Goal: Ask a question

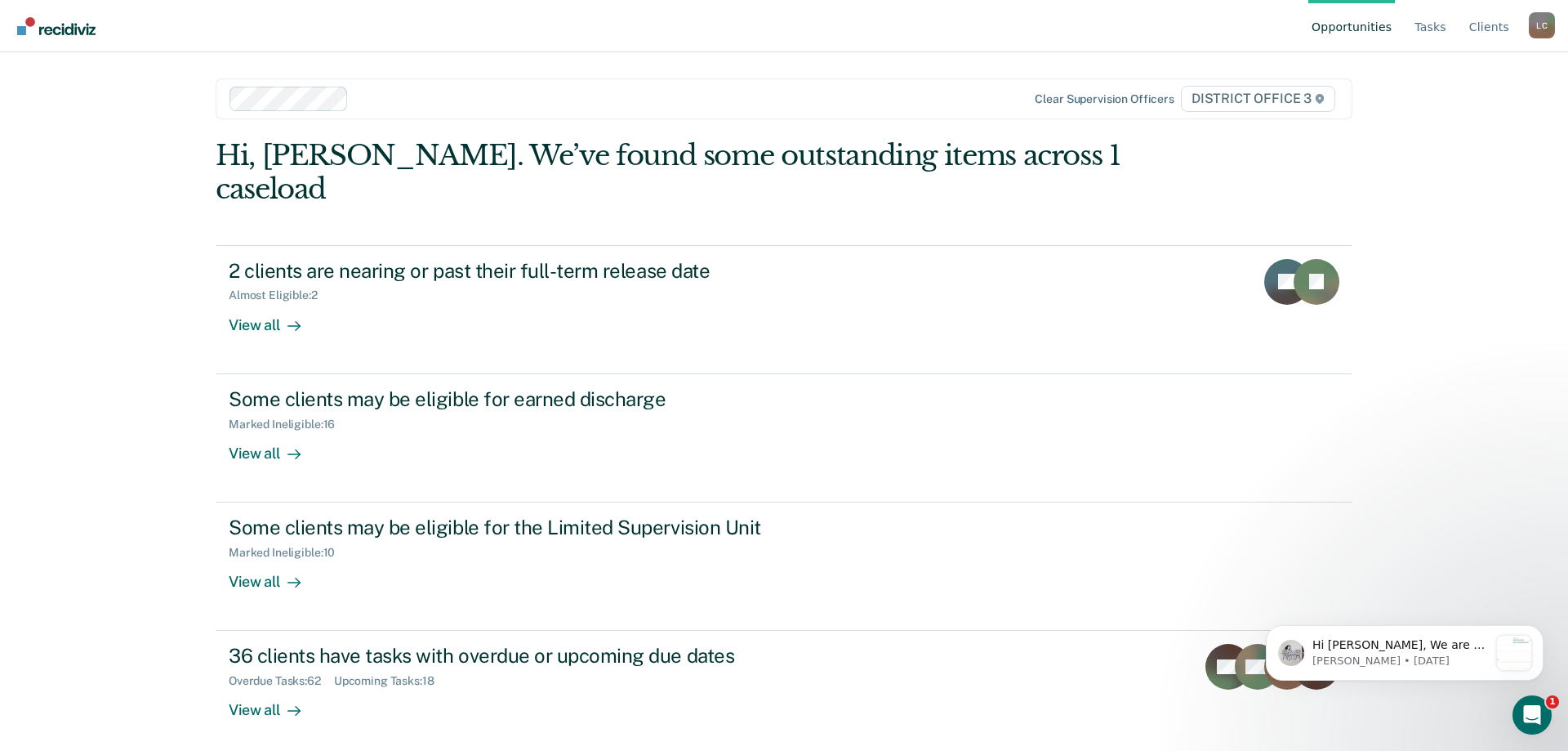
click at [95, 300] on div "Opportunities Tasks Client s [PERSON_NAME][GEOGRAPHIC_DATA] [PERSON_NAME] Profi…" at bounding box center [784, 376] width 1568 height 751
click at [1439, 26] on link "Tasks" at bounding box center [1430, 26] width 38 height 53
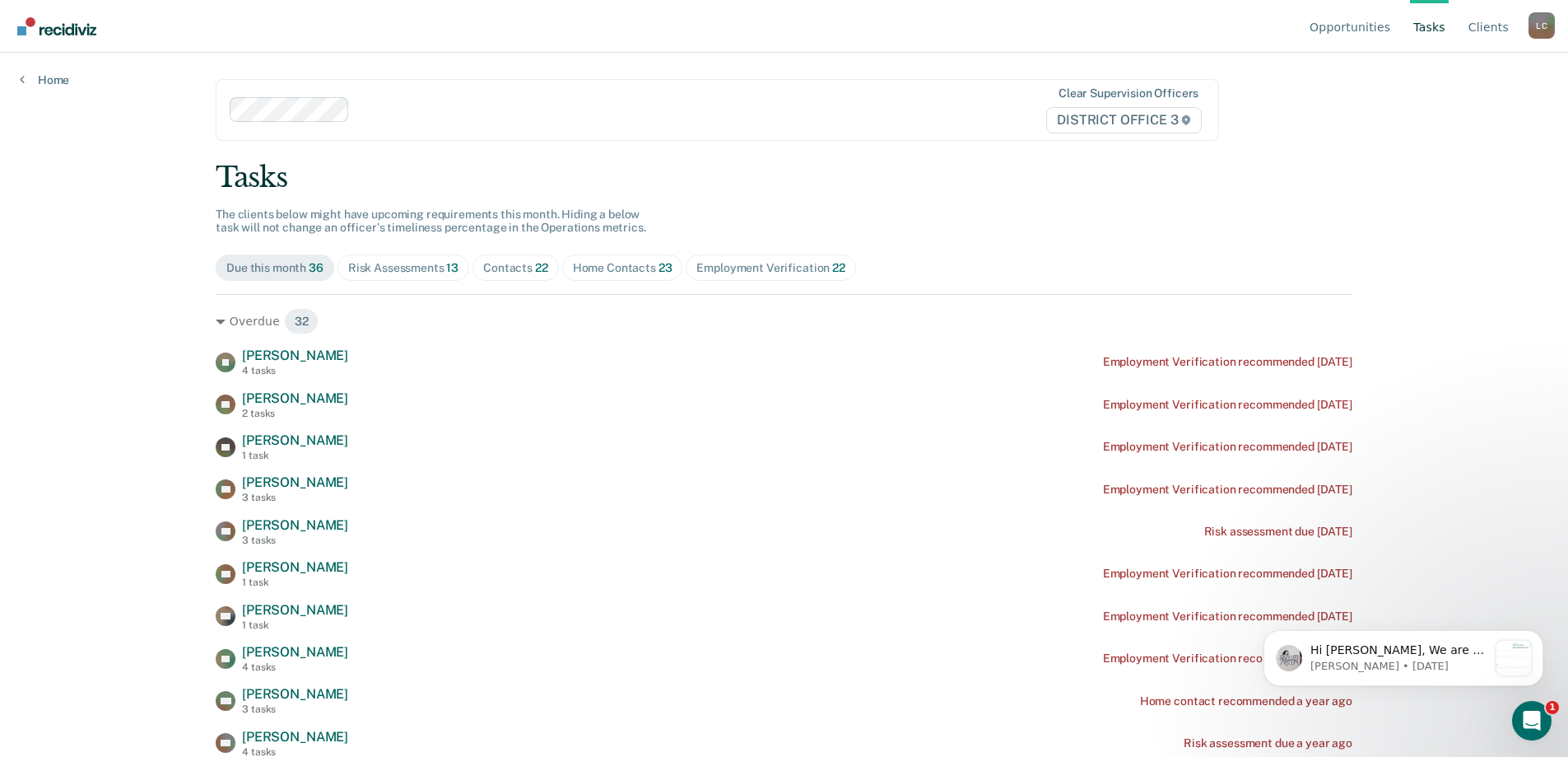
click at [535, 269] on span "22" at bounding box center [542, 268] width 13 height 13
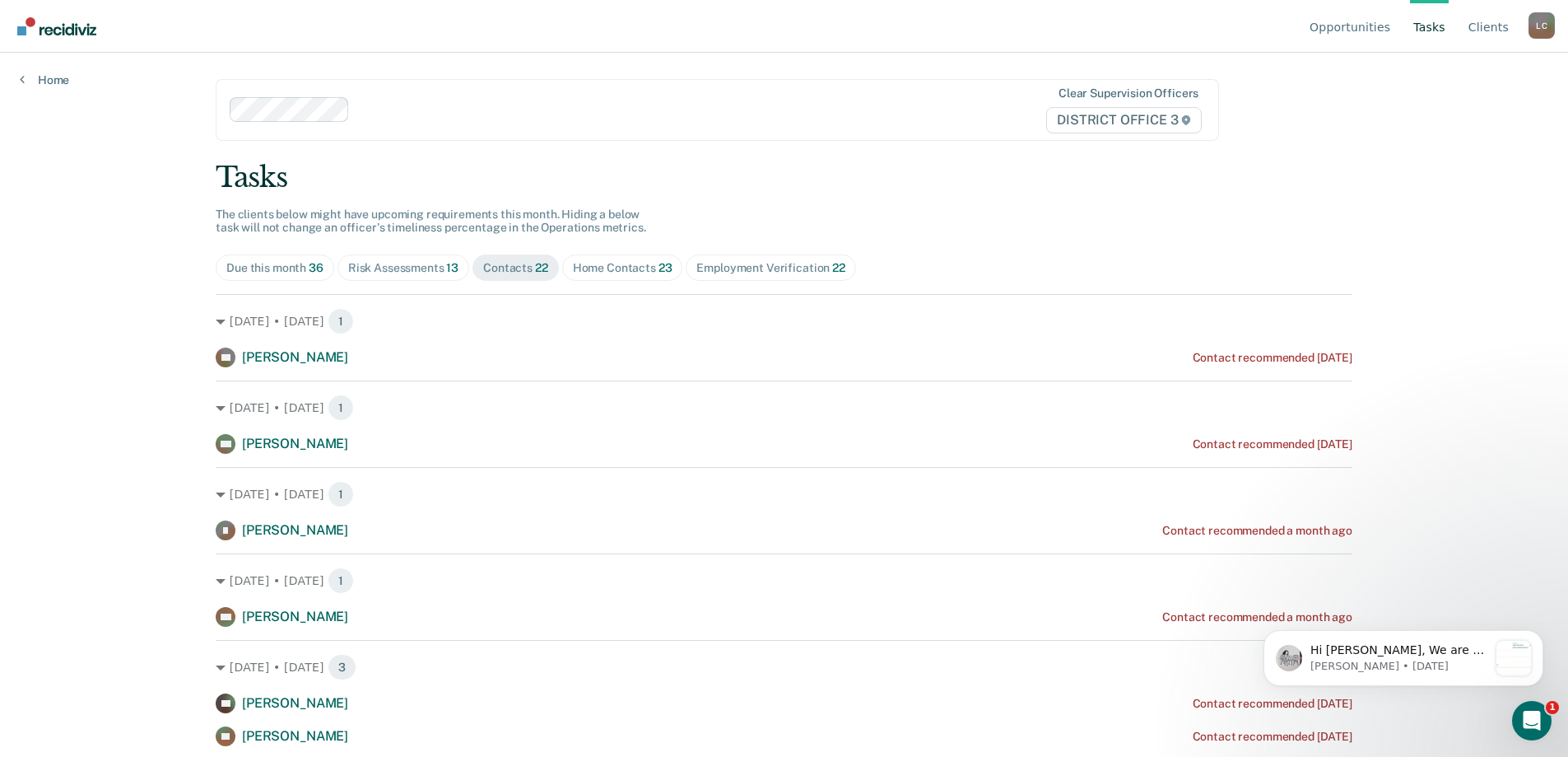
click at [604, 270] on div "Home Contacts 23" at bounding box center [622, 268] width 99 height 14
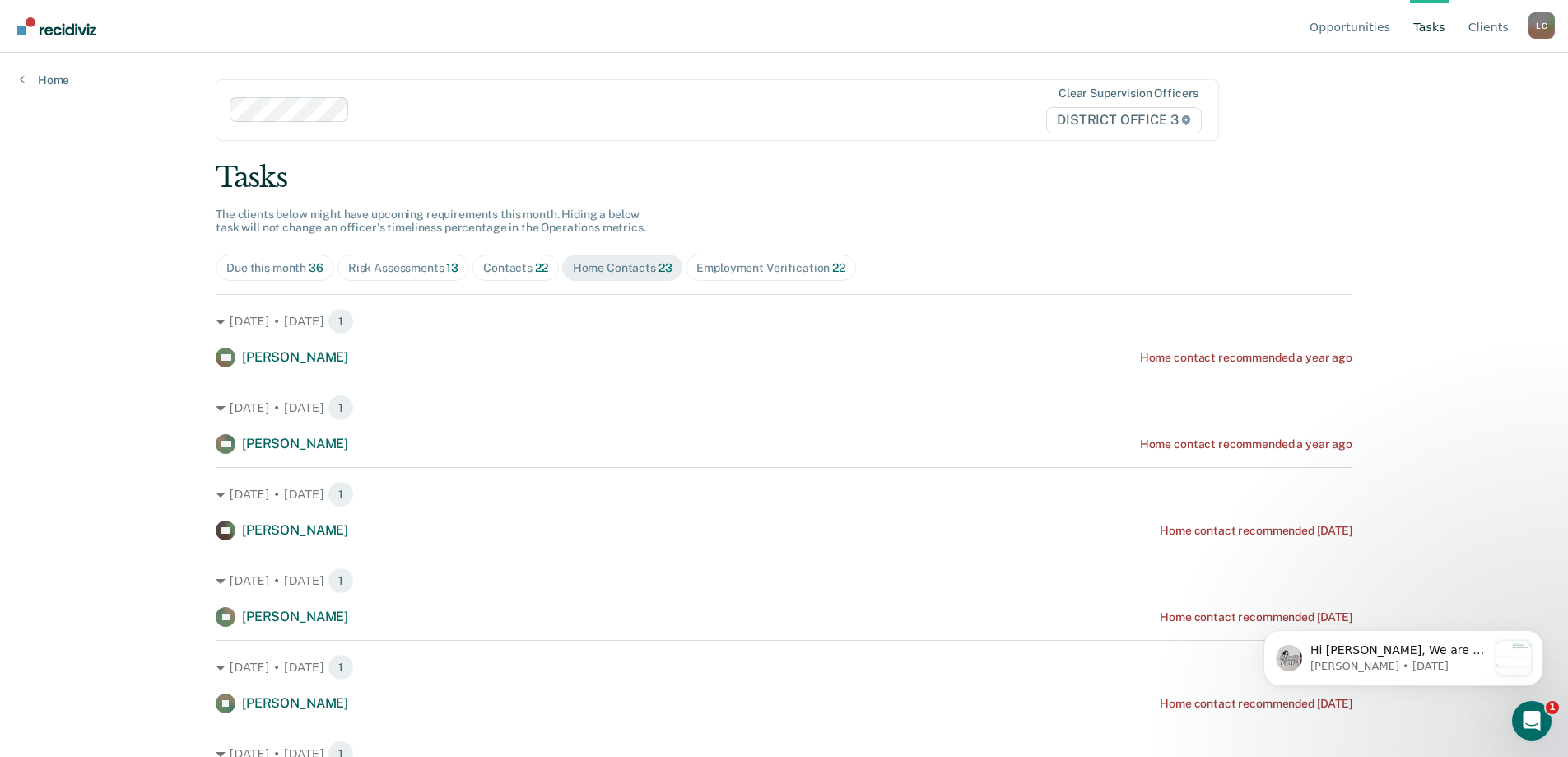
click at [619, 268] on div "Home Contacts 23" at bounding box center [622, 268] width 99 height 14
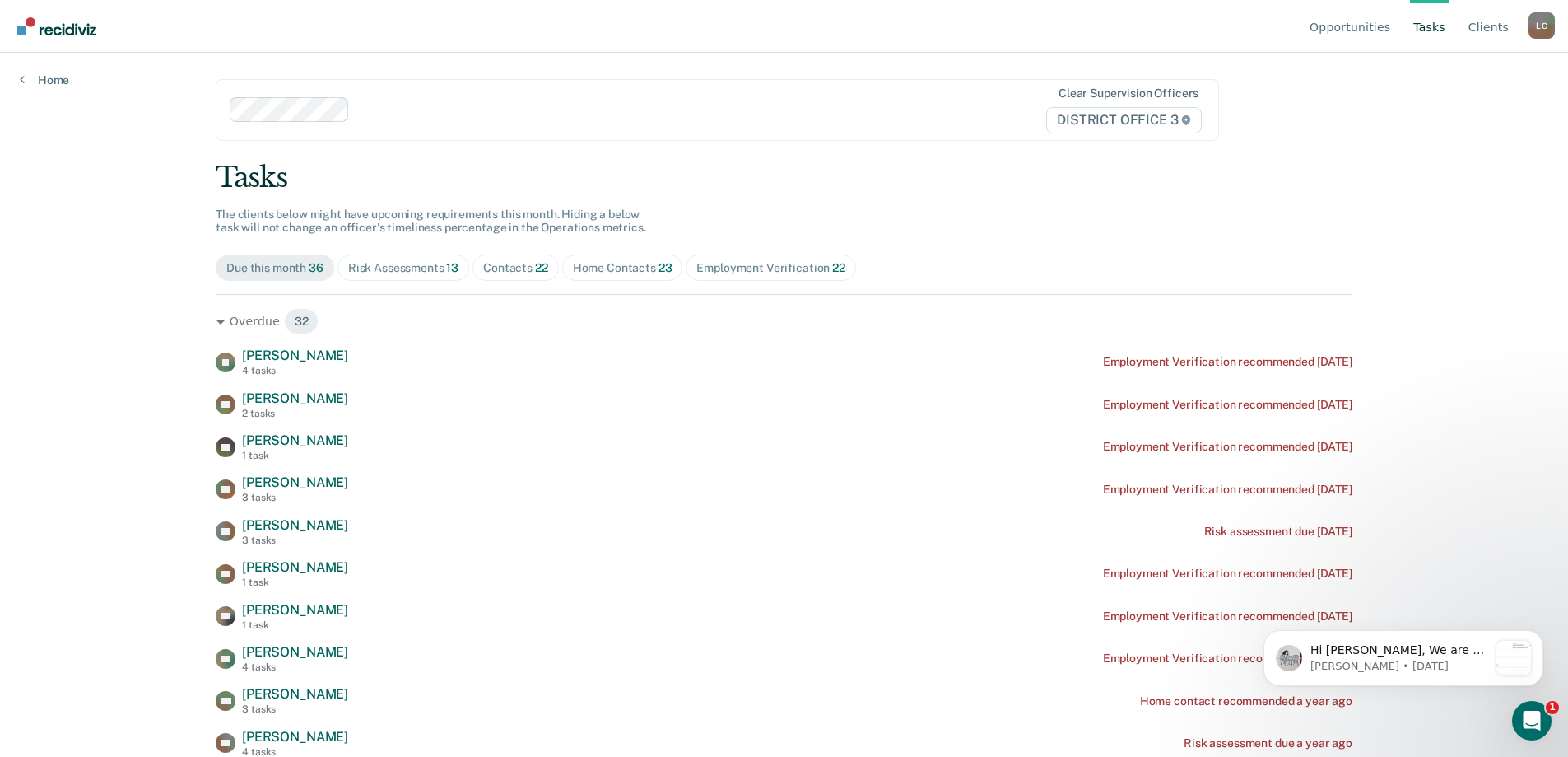
drag, startPoint x: 1546, startPoint y: 21, endPoint x: 1515, endPoint y: 62, distance: 51.4
click at [1546, 21] on div "L C" at bounding box center [1541, 25] width 26 height 26
click at [1436, 70] on link "Profile" at bounding box center [1476, 77] width 106 height 14
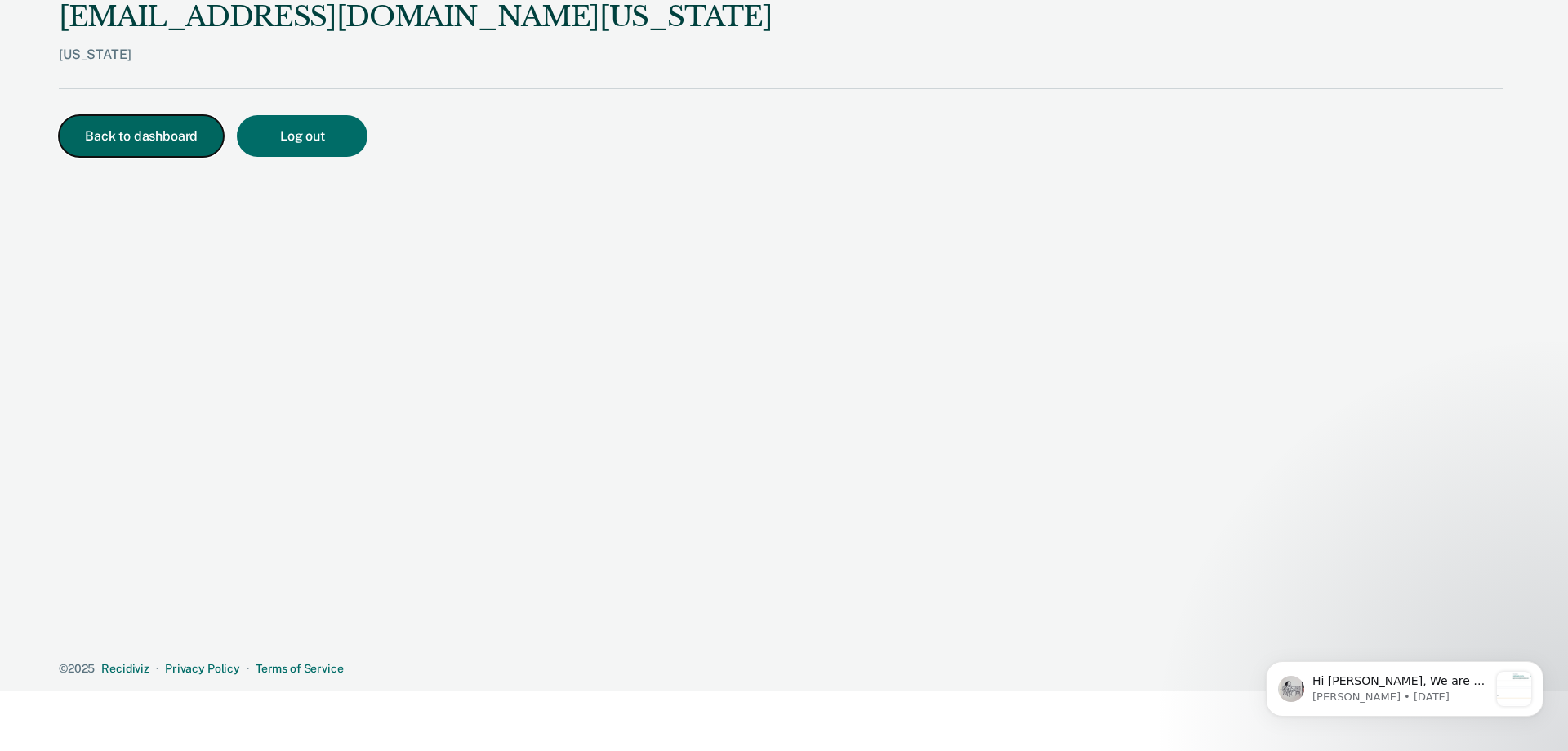
click at [108, 137] on button "Back to dashboard" at bounding box center [141, 137] width 165 height 42
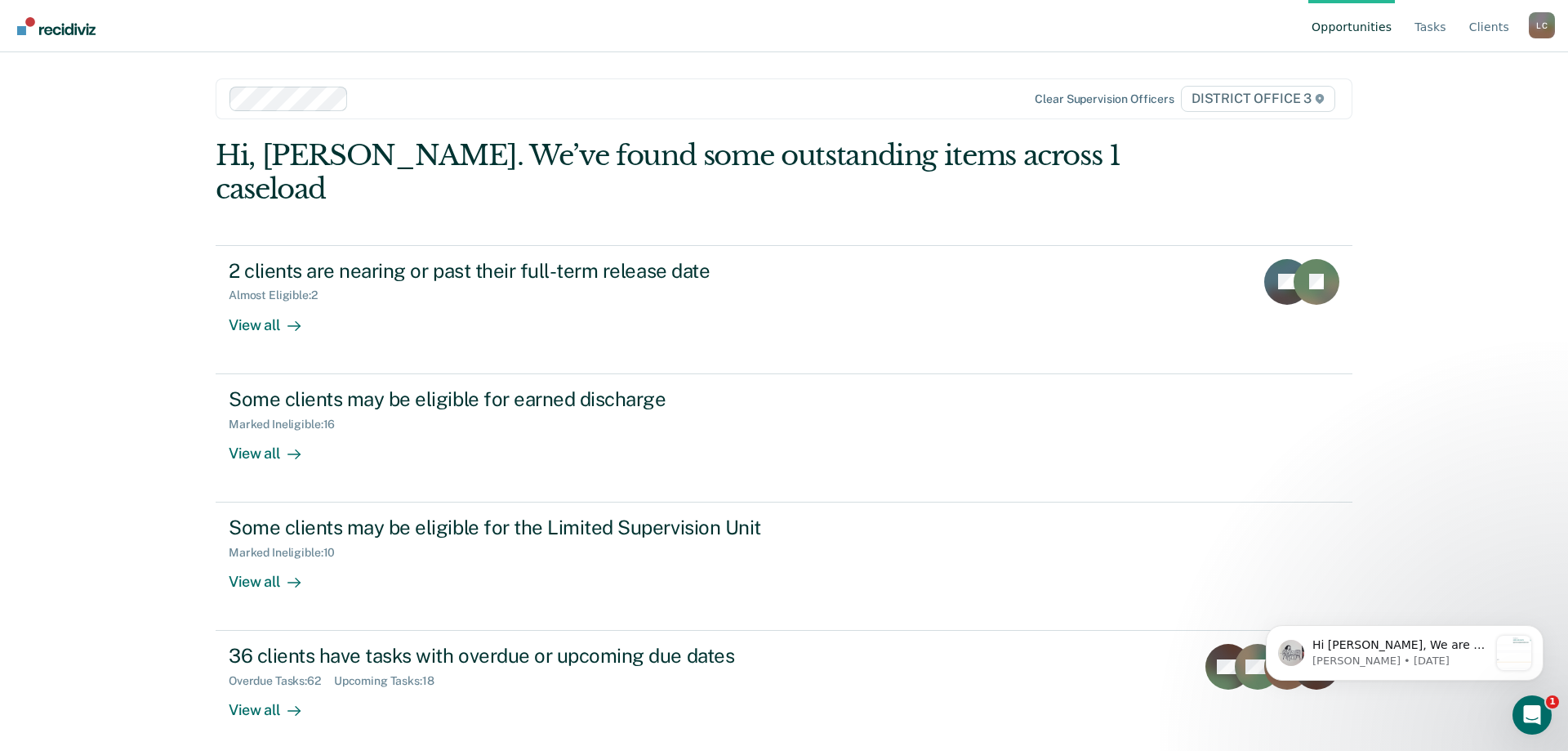
click at [1369, 30] on link "Opportunities" at bounding box center [1351, 26] width 87 height 53
click at [1349, 659] on p "[PERSON_NAME] • [DATE]" at bounding box center [1400, 660] width 177 height 14
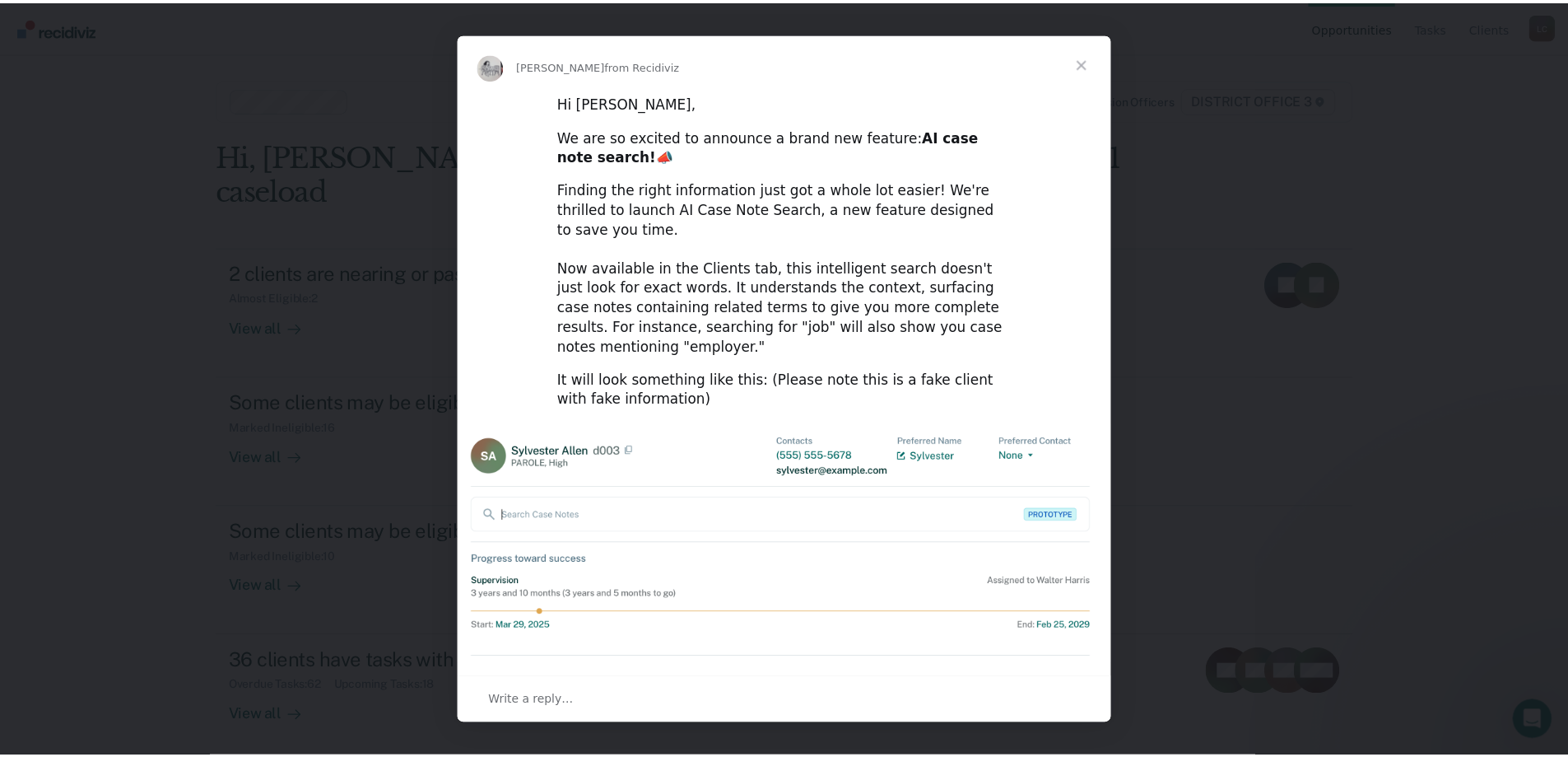
scroll to position [44, 0]
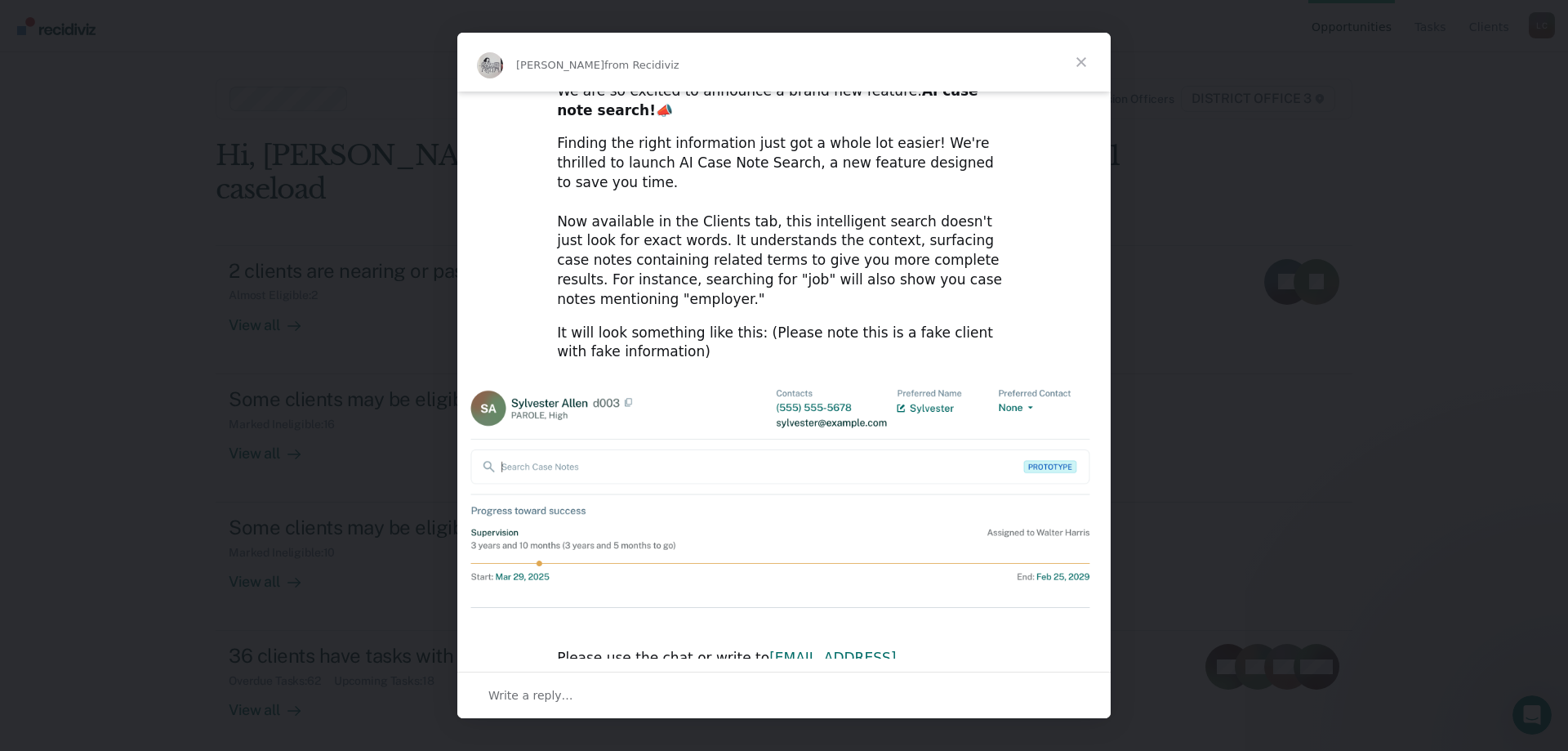
click at [1077, 62] on span "Close" at bounding box center [1081, 62] width 59 height 59
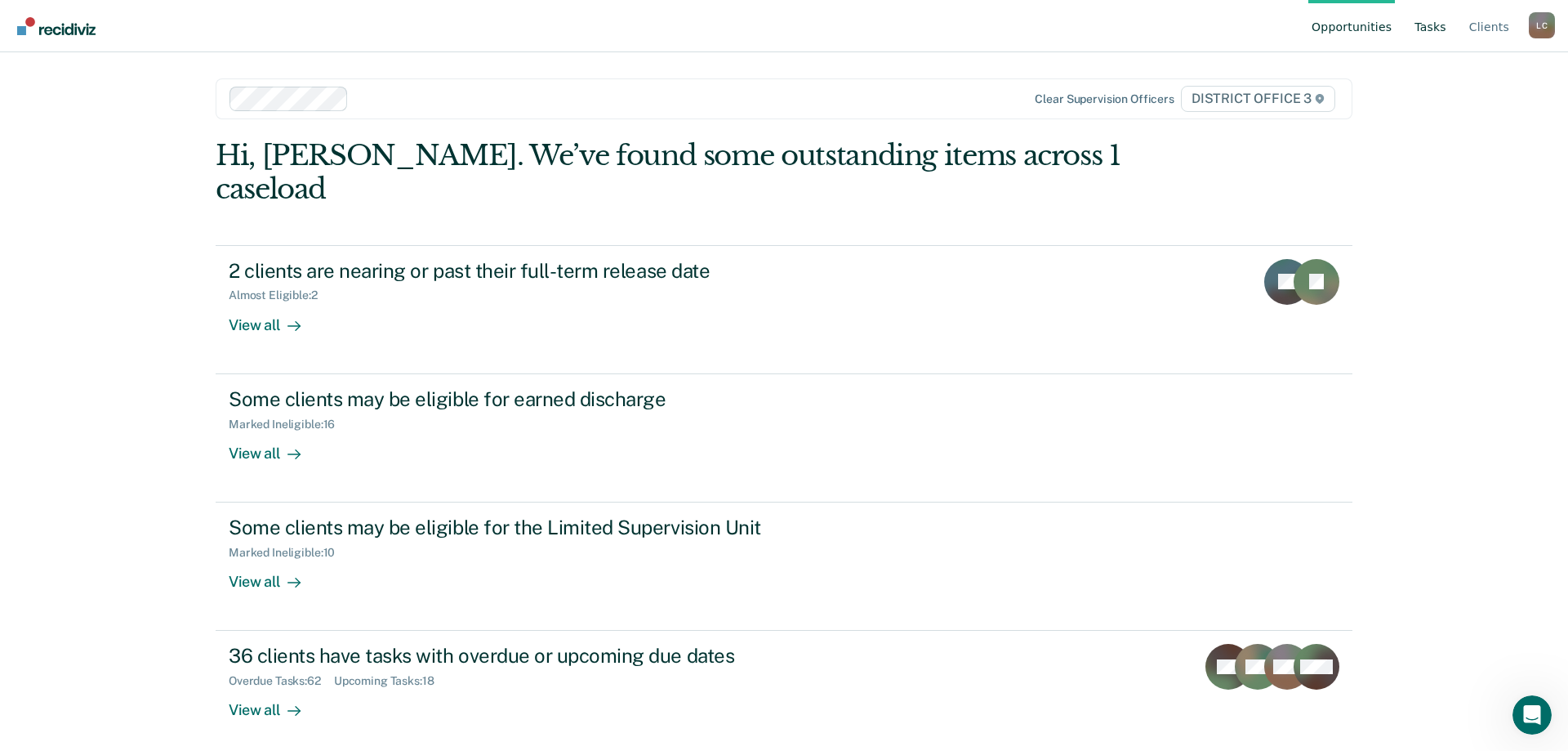
click at [1437, 26] on link "Tasks" at bounding box center [1430, 26] width 38 height 53
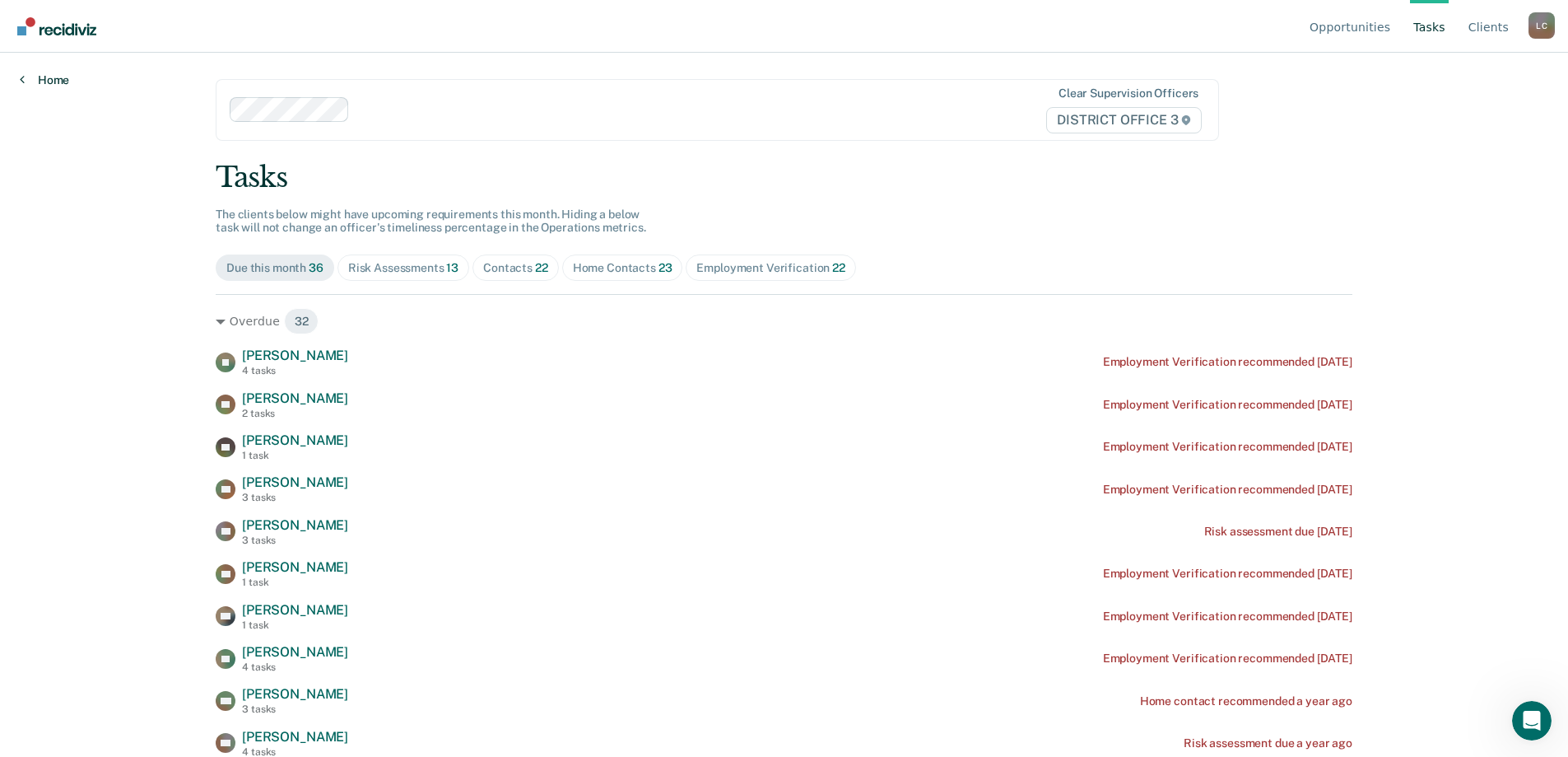
click at [57, 79] on link "Home" at bounding box center [44, 79] width 49 height 14
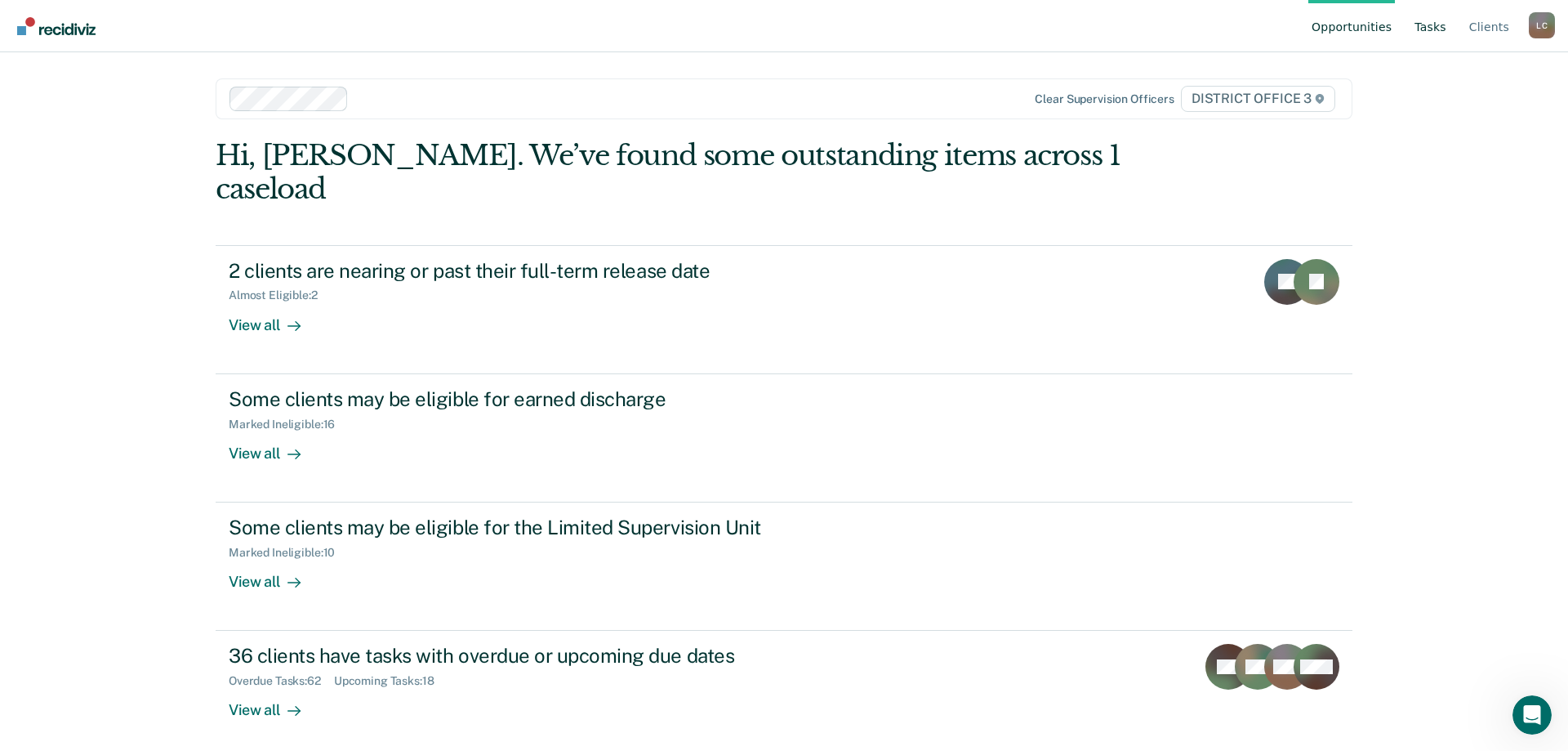
click at [1443, 30] on link "Tasks" at bounding box center [1430, 26] width 38 height 53
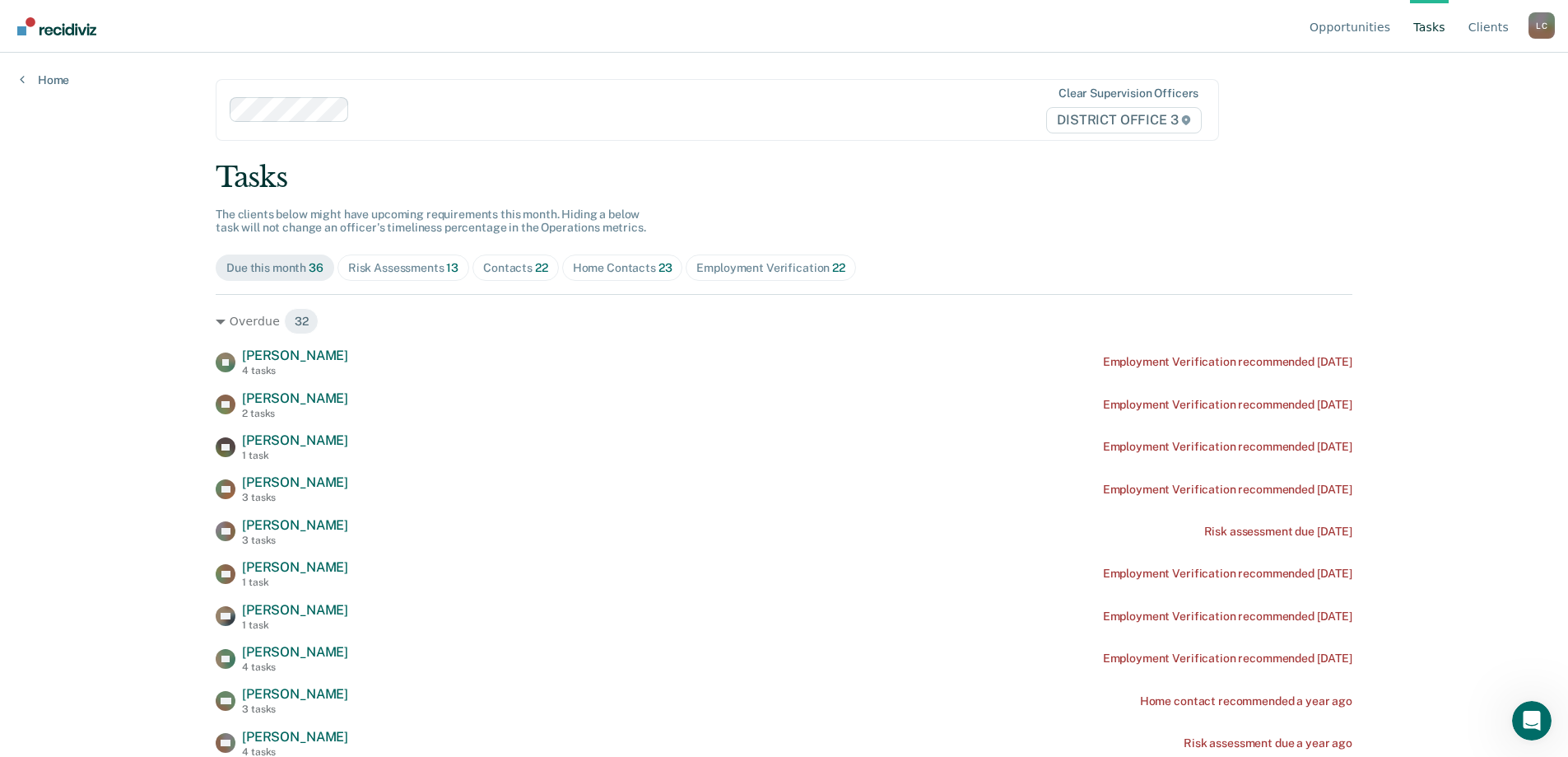
click at [609, 266] on div "Home Contacts 23" at bounding box center [622, 268] width 99 height 14
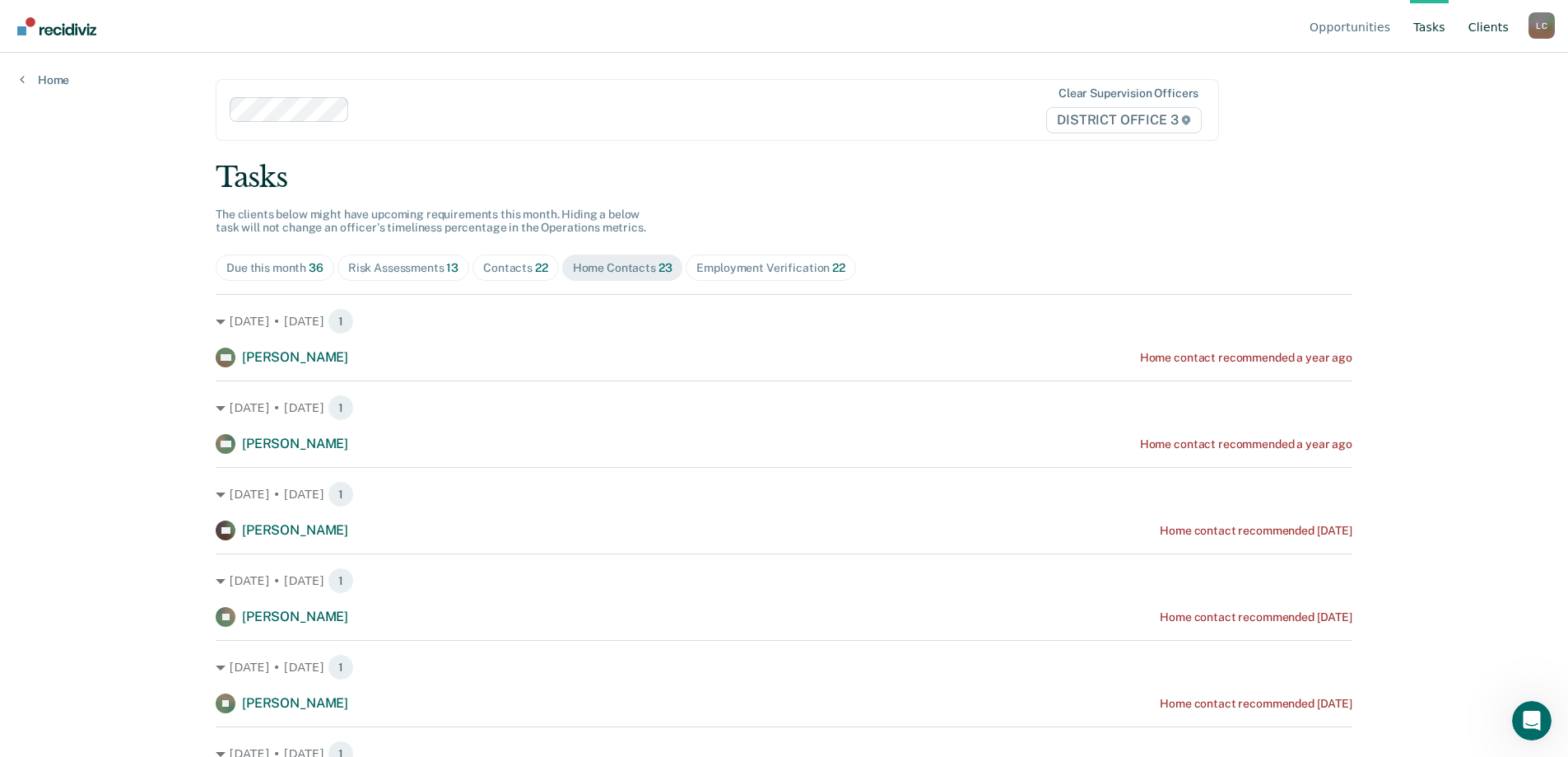
click at [1497, 26] on link "Client s" at bounding box center [1488, 26] width 47 height 53
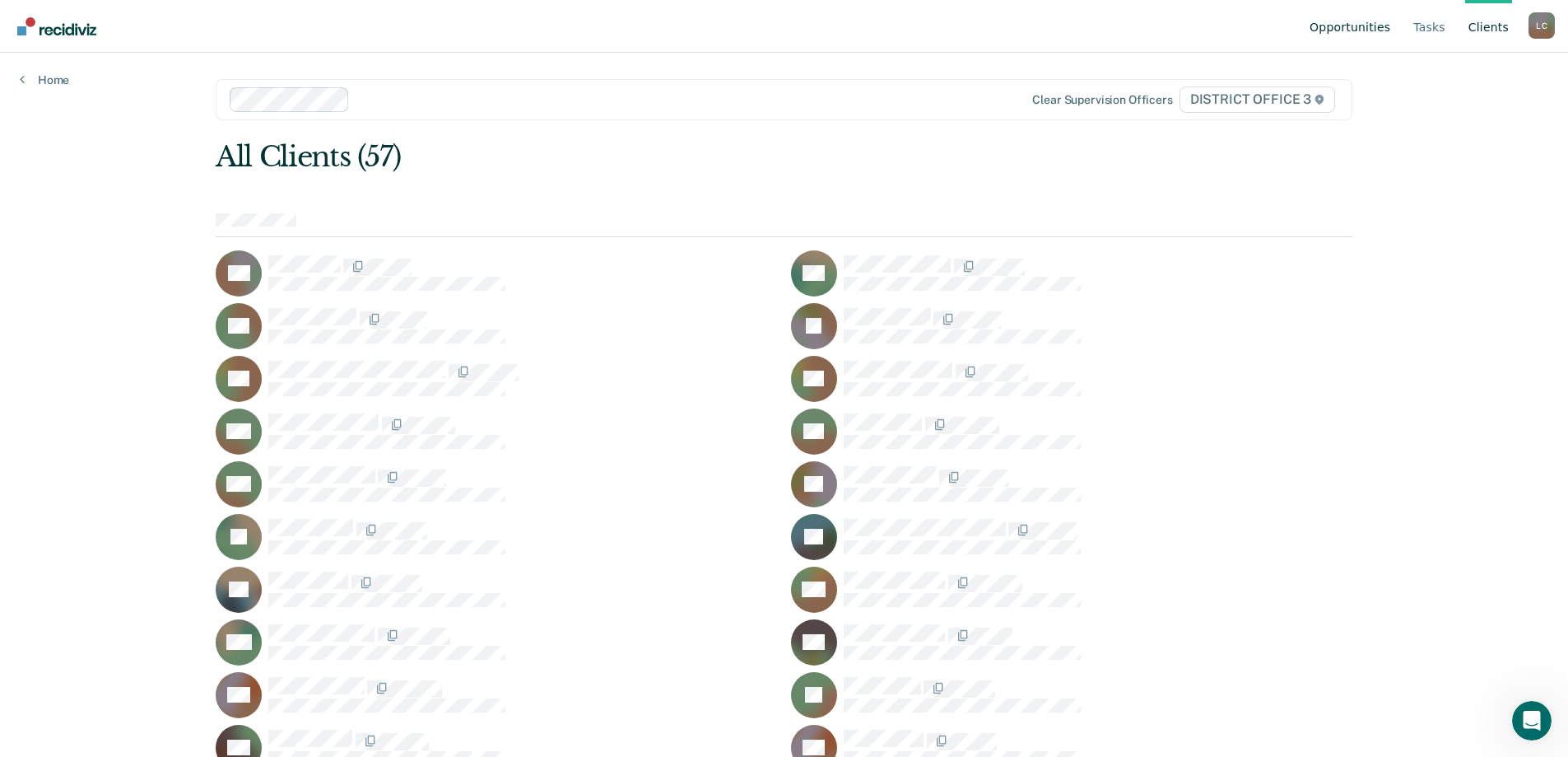
click at [1347, 26] on link "Opportunities" at bounding box center [1350, 26] width 88 height 53
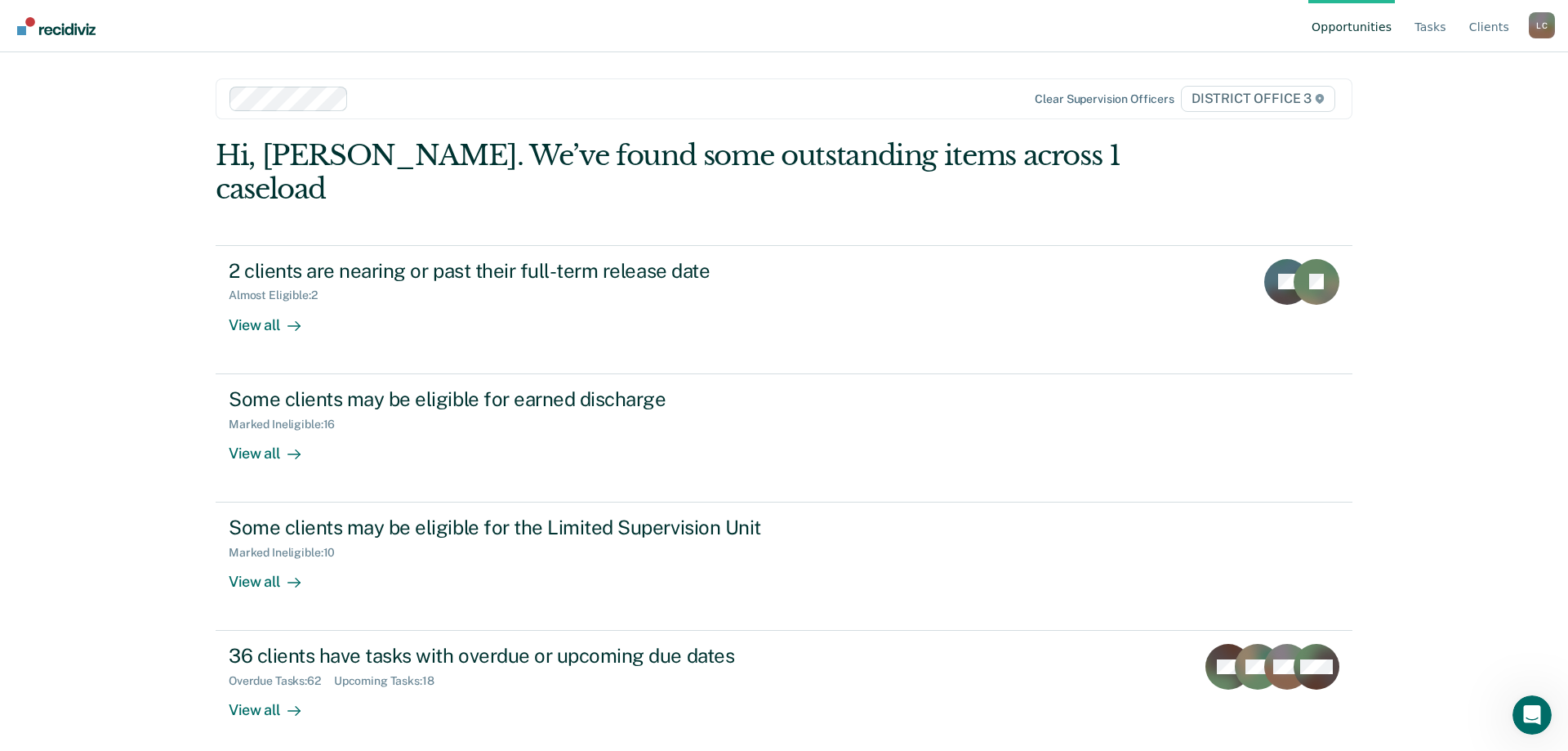
click at [64, 30] on img "Go to Recidiviz Home" at bounding box center [56, 26] width 78 height 18
click at [1431, 22] on link "Tasks" at bounding box center [1430, 26] width 38 height 53
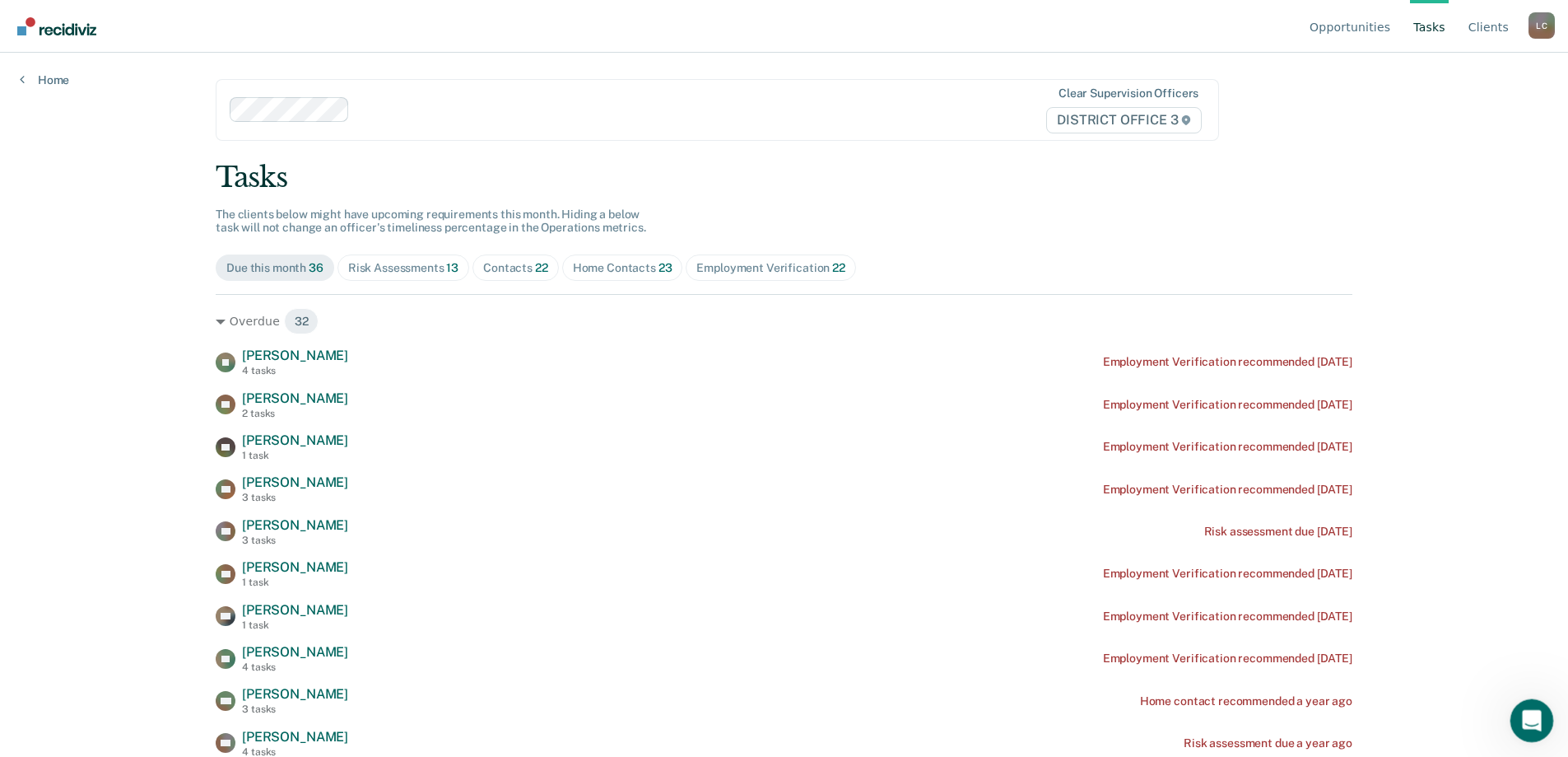
click at [1534, 718] on icon "Open Intercom Messenger" at bounding box center [1529, 718] width 27 height 27
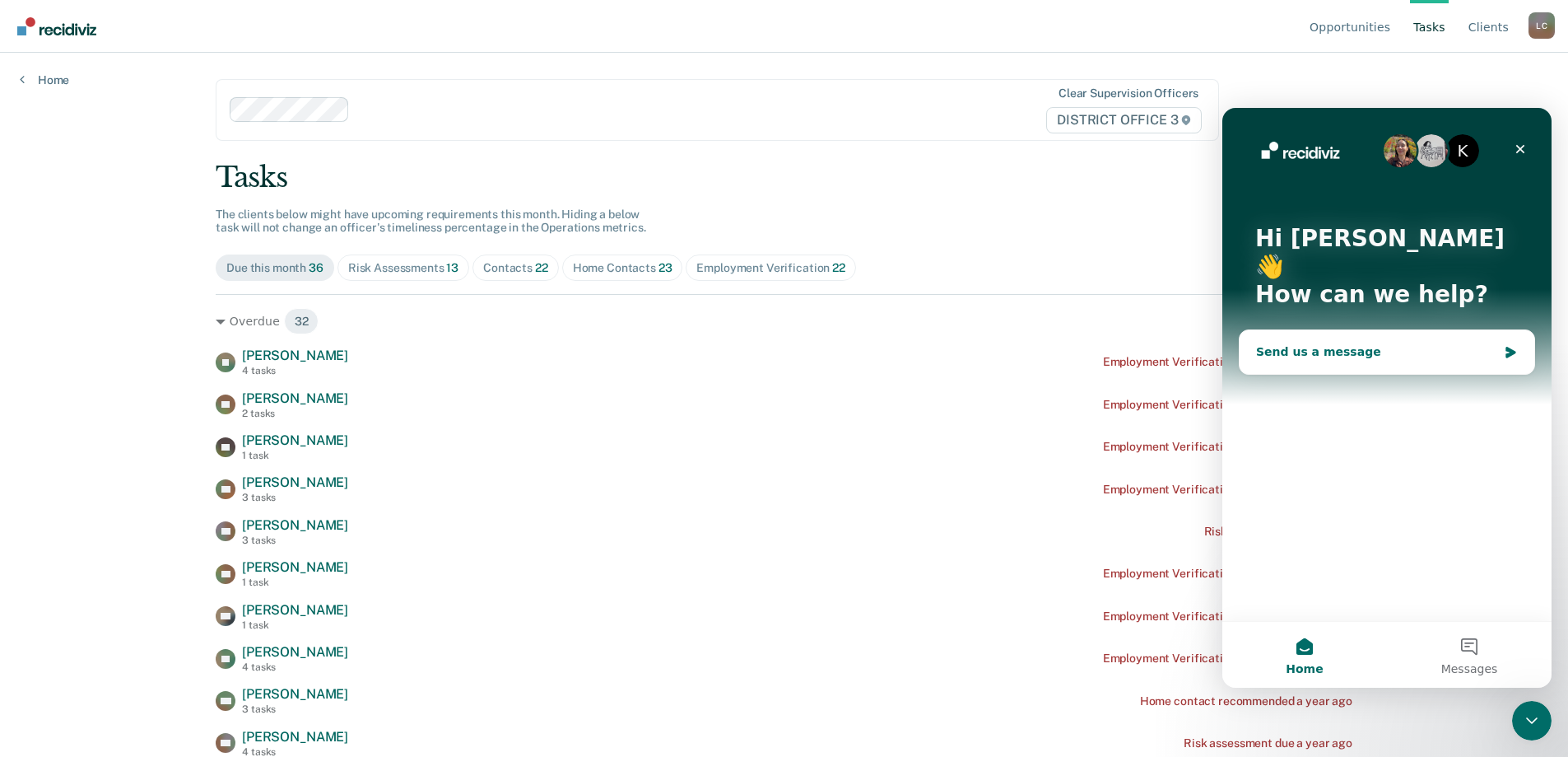
click at [1356, 344] on div "Send us a message" at bounding box center [1376, 352] width 242 height 17
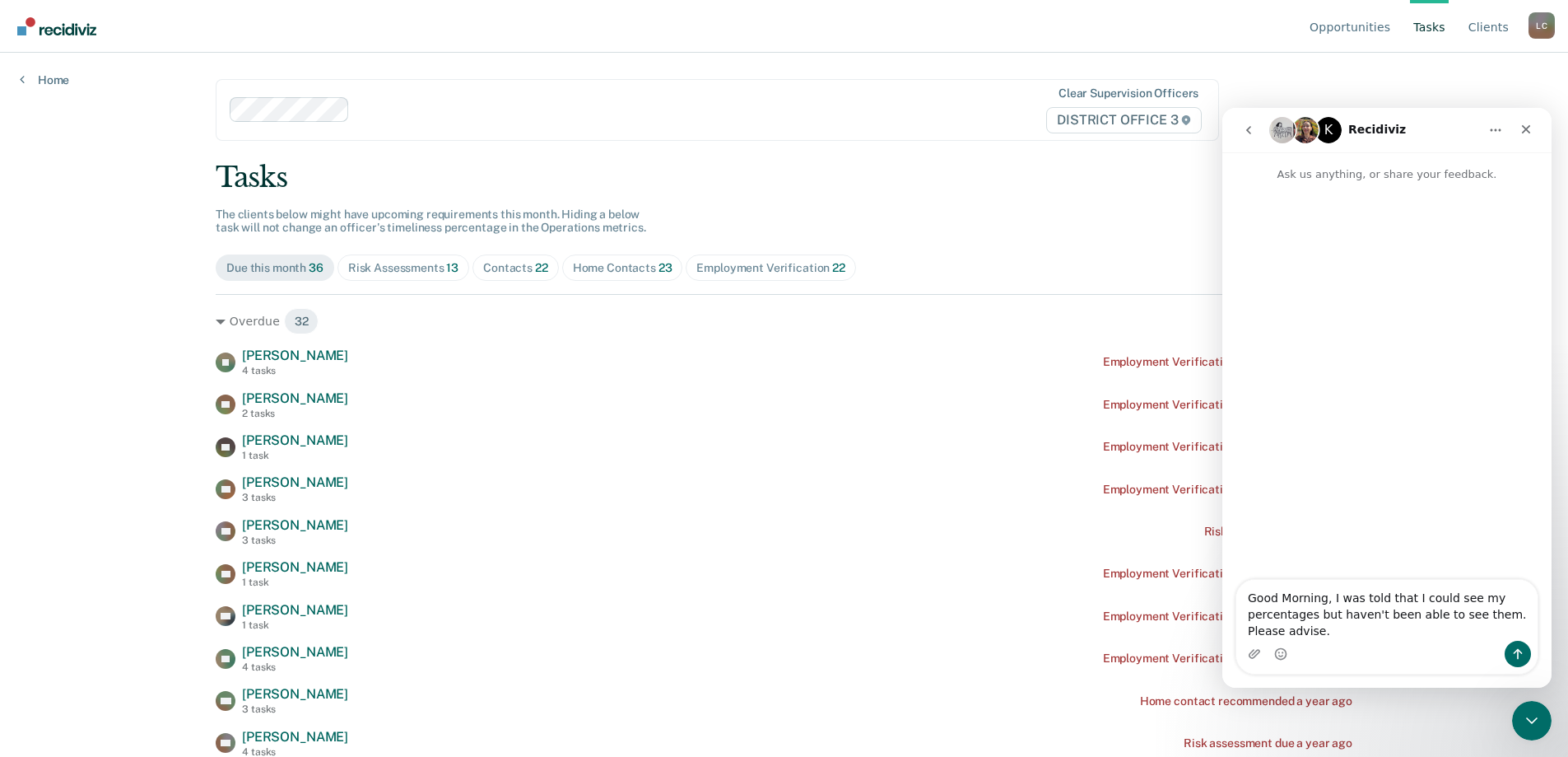
type textarea "Good Morning, I was told that I could see my percentages but haven't been able …"
click at [1520, 655] on icon "Send a message…" at bounding box center [1518, 654] width 13 height 13
